Goal: Information Seeking & Learning: Learn about a topic

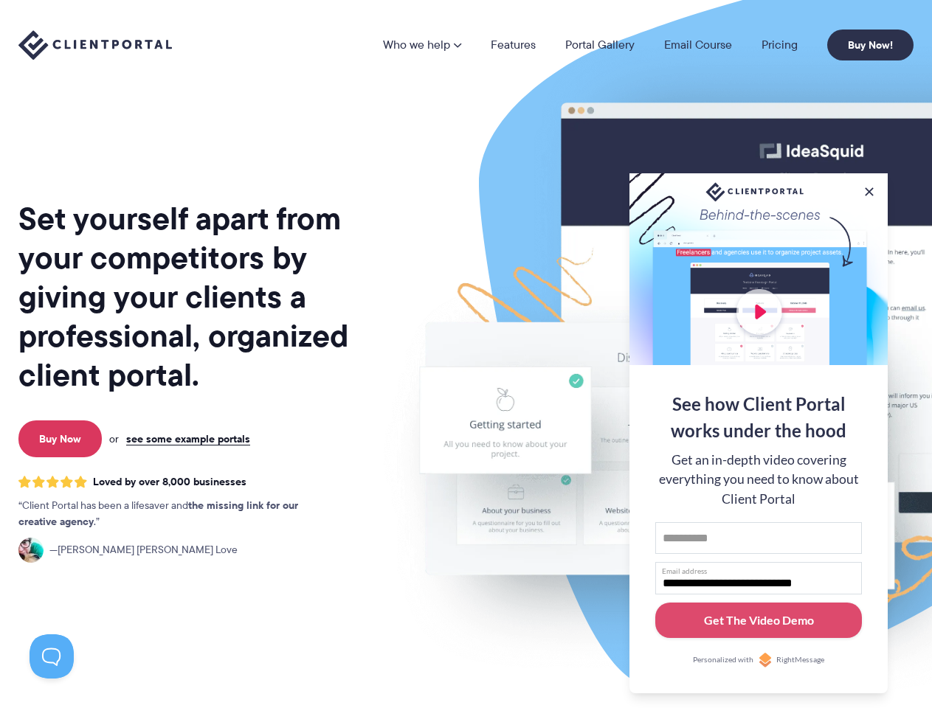
click at [465, 354] on img at bounding box center [770, 365] width 827 height 707
click at [423, 45] on link "Who we help" at bounding box center [422, 45] width 78 height 12
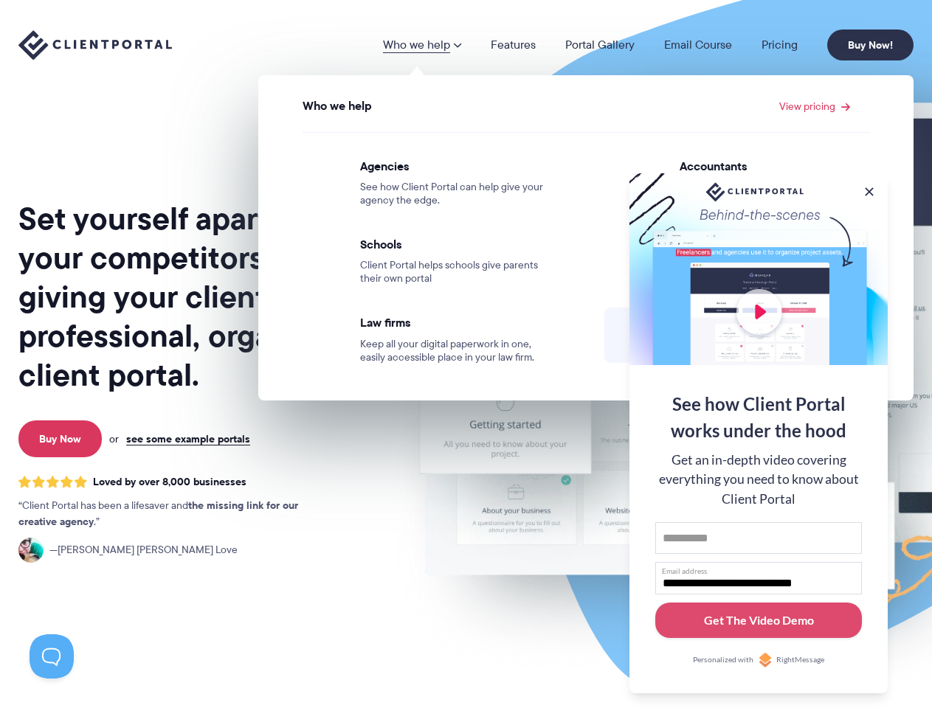
click at [869, 189] on button at bounding box center [869, 191] width 15 height 15
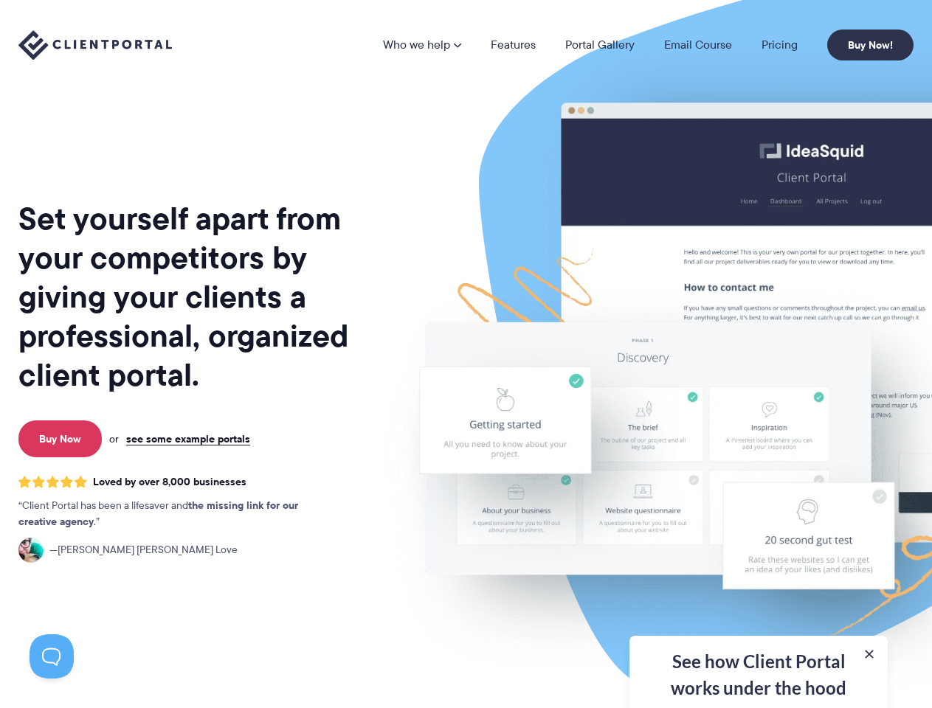
click at [758, 432] on img at bounding box center [770, 365] width 827 height 707
click at [52, 657] on button at bounding box center [52, 656] width 44 height 44
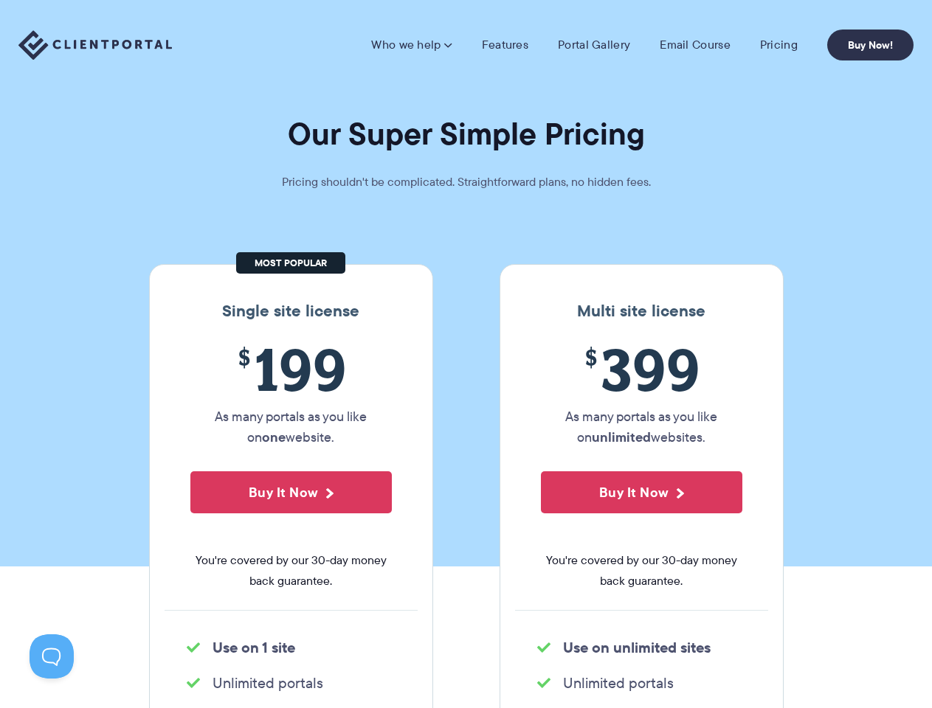
click at [465, 354] on section "Our Super Simple Pricing Pricing shouldn't be complicated. Straightforward plan…" at bounding box center [466, 283] width 932 height 567
click at [413, 45] on link "Who we help" at bounding box center [411, 45] width 80 height 15
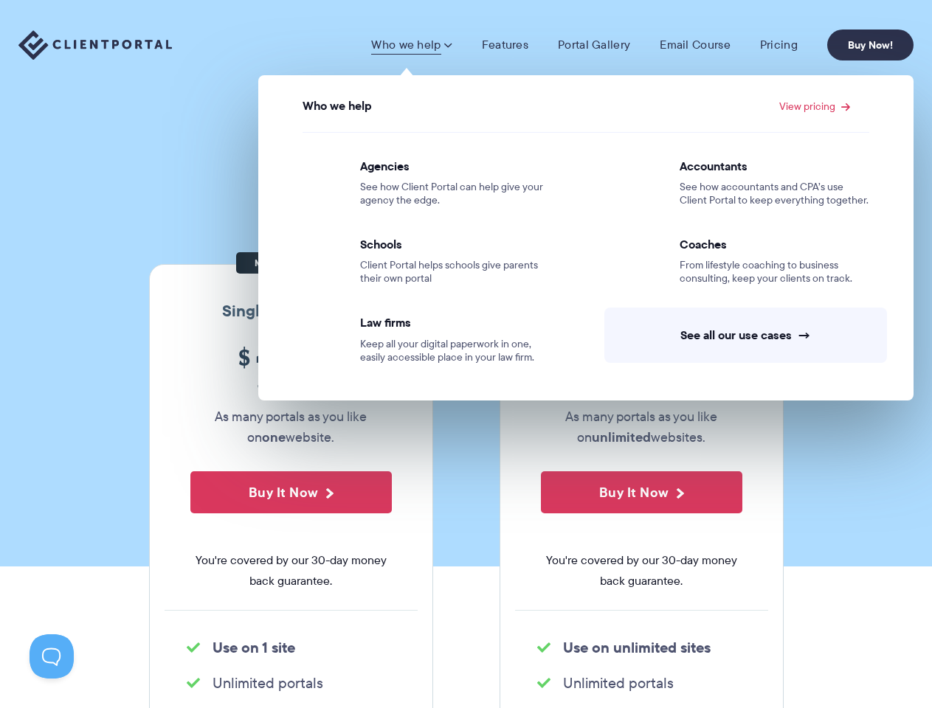
click at [291, 492] on button "Buy It Now" at bounding box center [290, 492] width 201 height 42
